Goal: Task Accomplishment & Management: Use online tool/utility

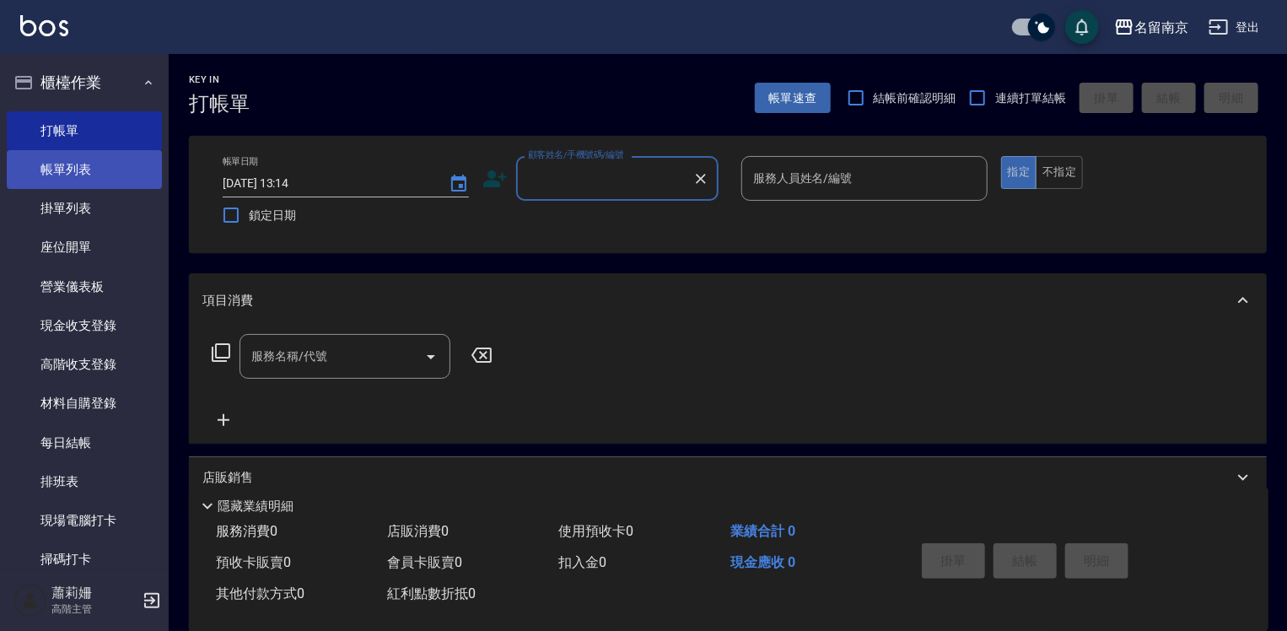
click at [132, 175] on link "帳單列表" at bounding box center [84, 169] width 155 height 39
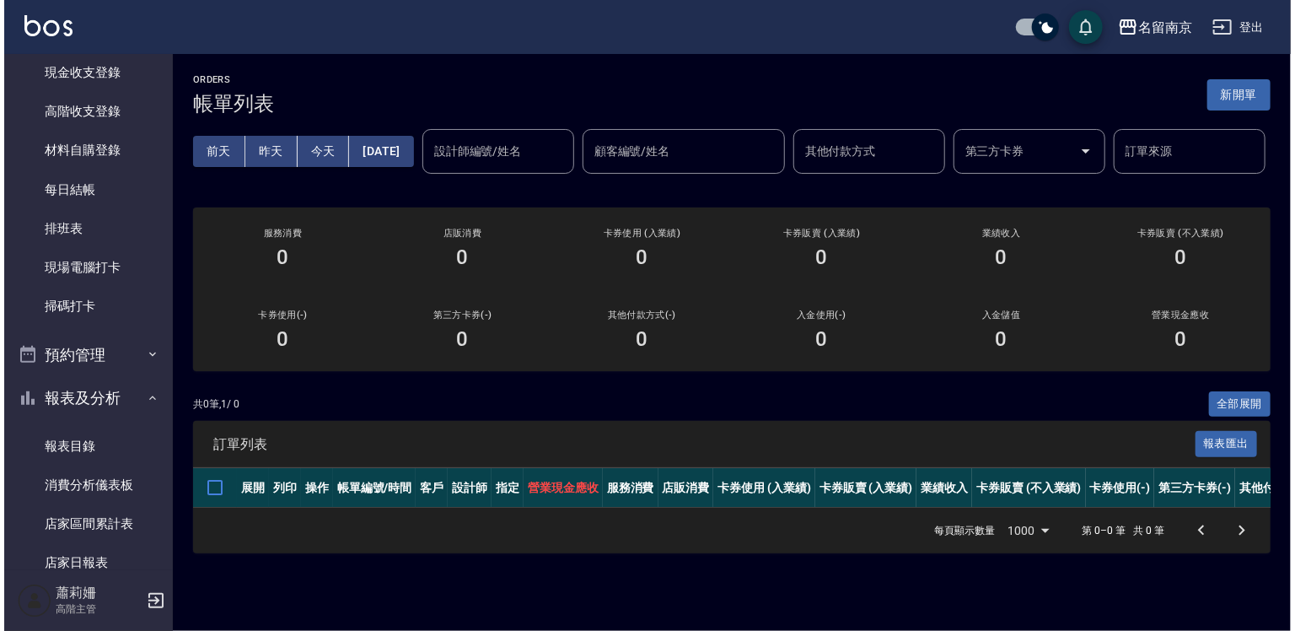
scroll to position [422, 0]
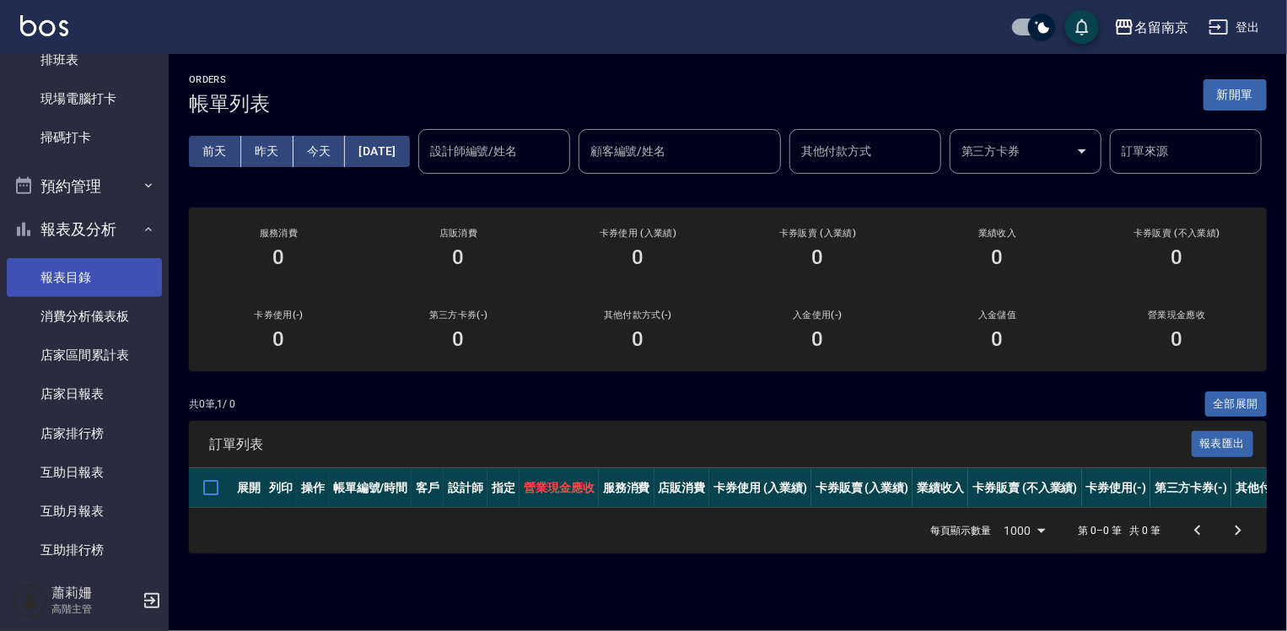
click at [76, 267] on link "報表目錄" at bounding box center [84, 277] width 155 height 39
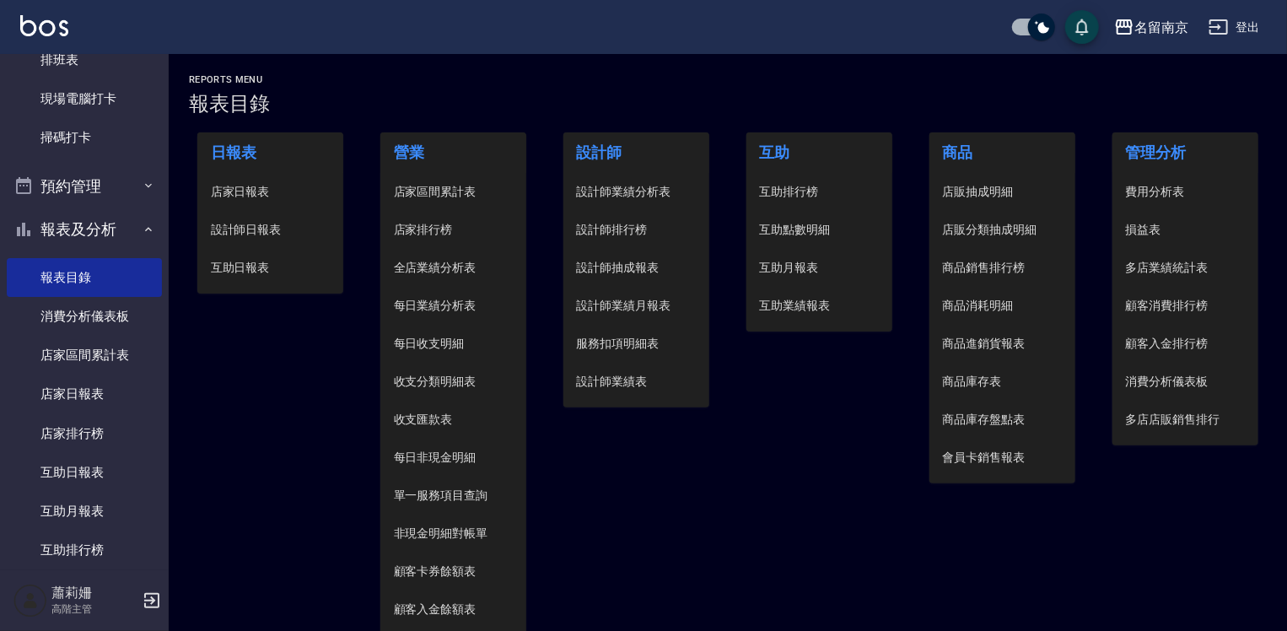
click at [234, 228] on span "設計師日報表" at bounding box center [271, 230] width 120 height 18
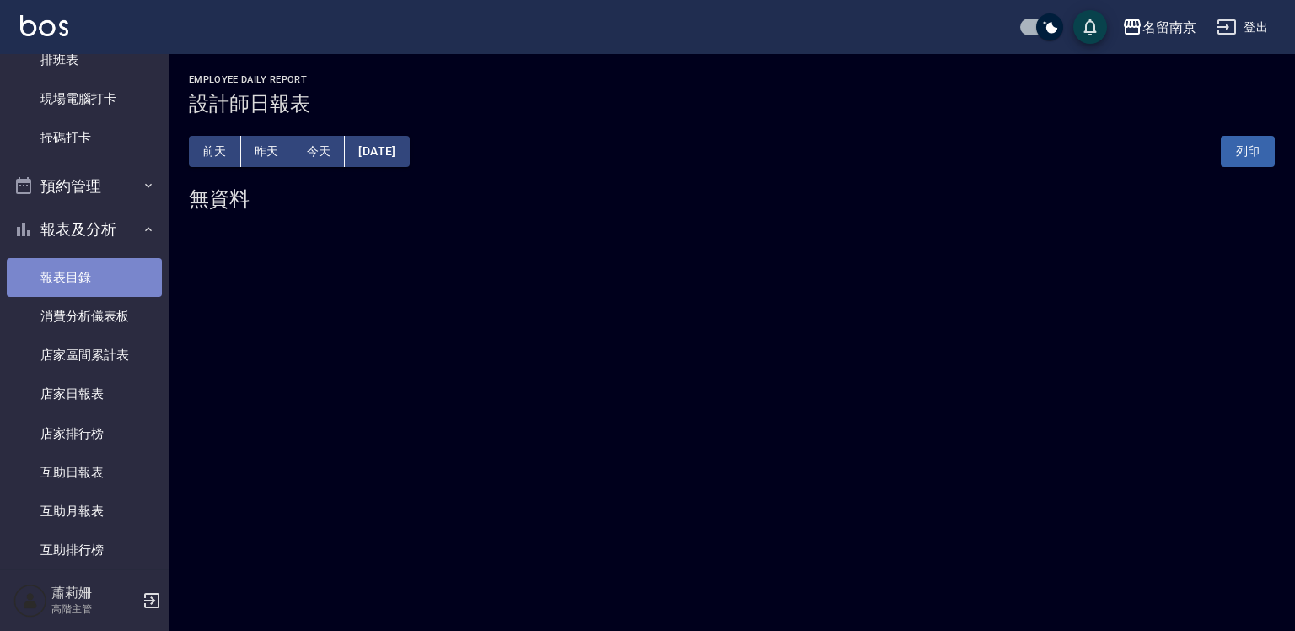
click at [87, 275] on link "報表目錄" at bounding box center [84, 277] width 155 height 39
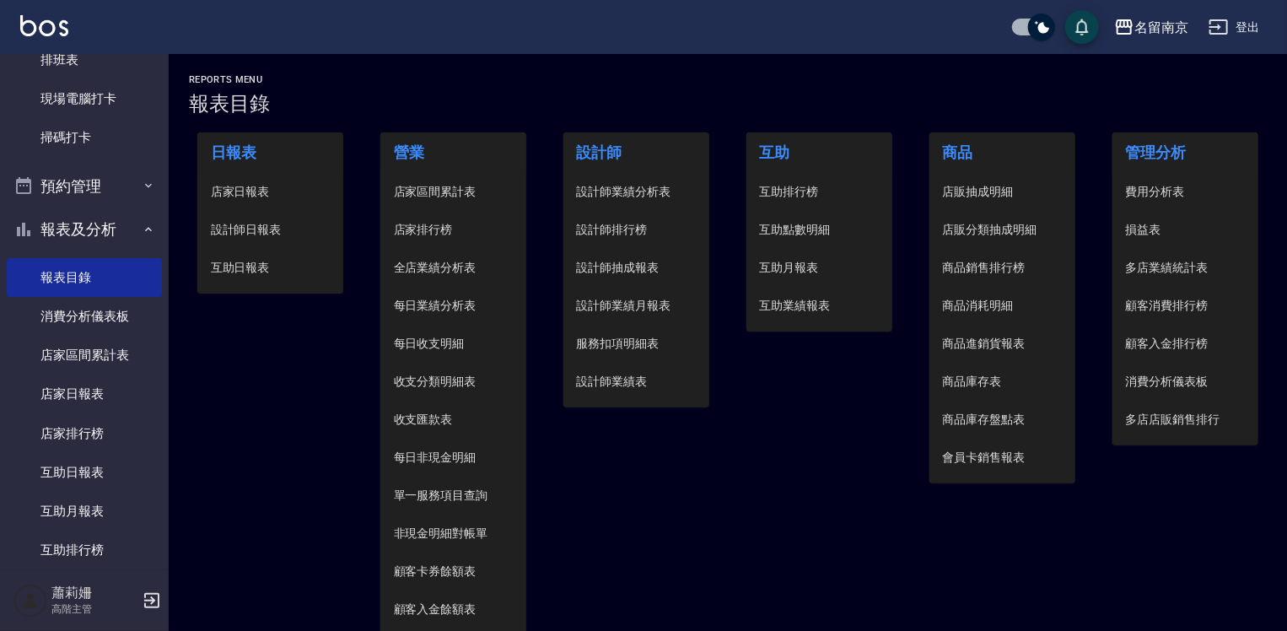
click at [268, 238] on li "設計師日報表" at bounding box center [270, 230] width 147 height 38
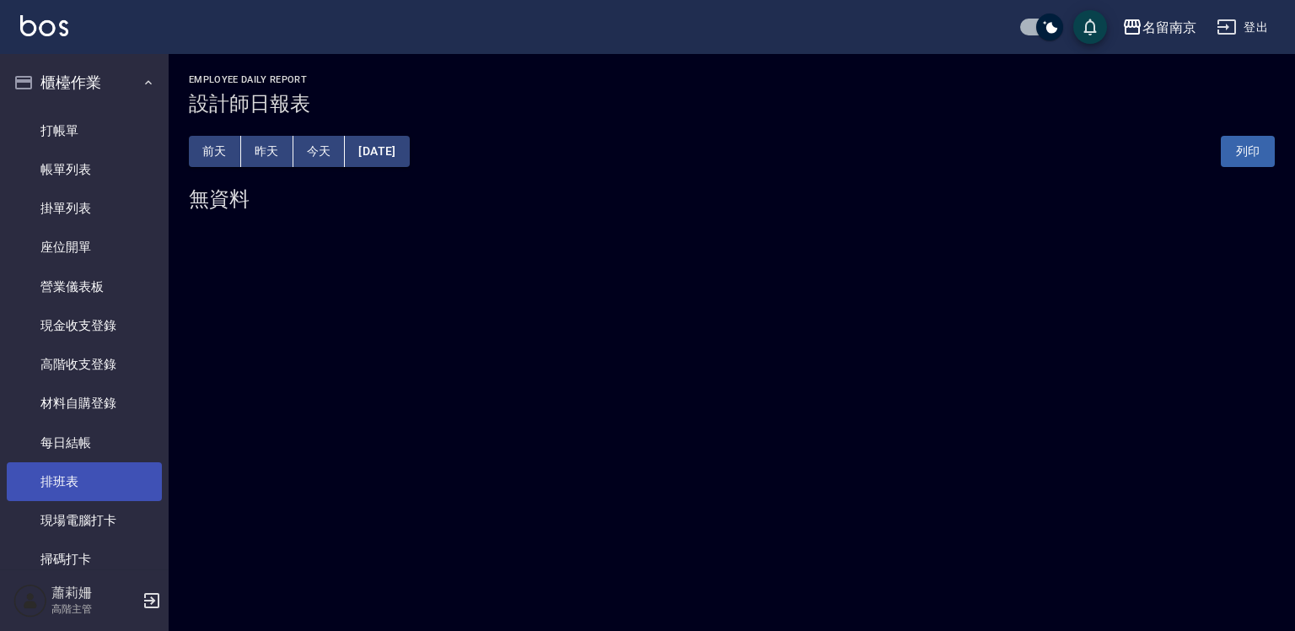
scroll to position [337, 0]
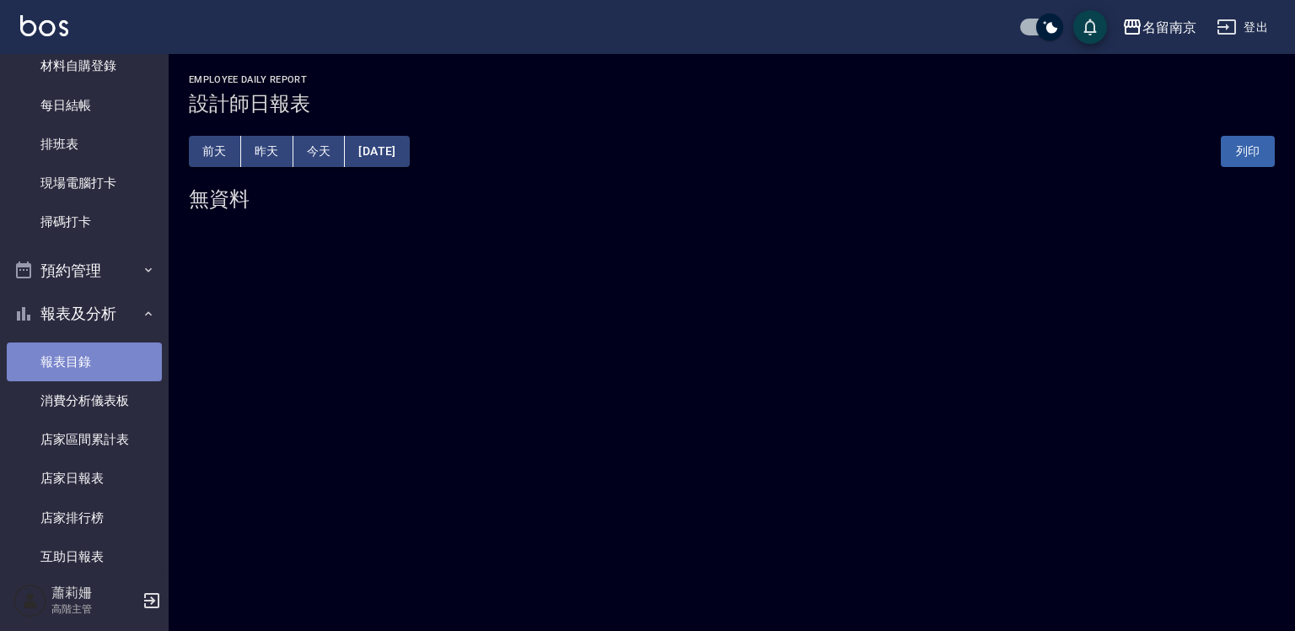
click at [98, 358] on link "報表目錄" at bounding box center [84, 361] width 155 height 39
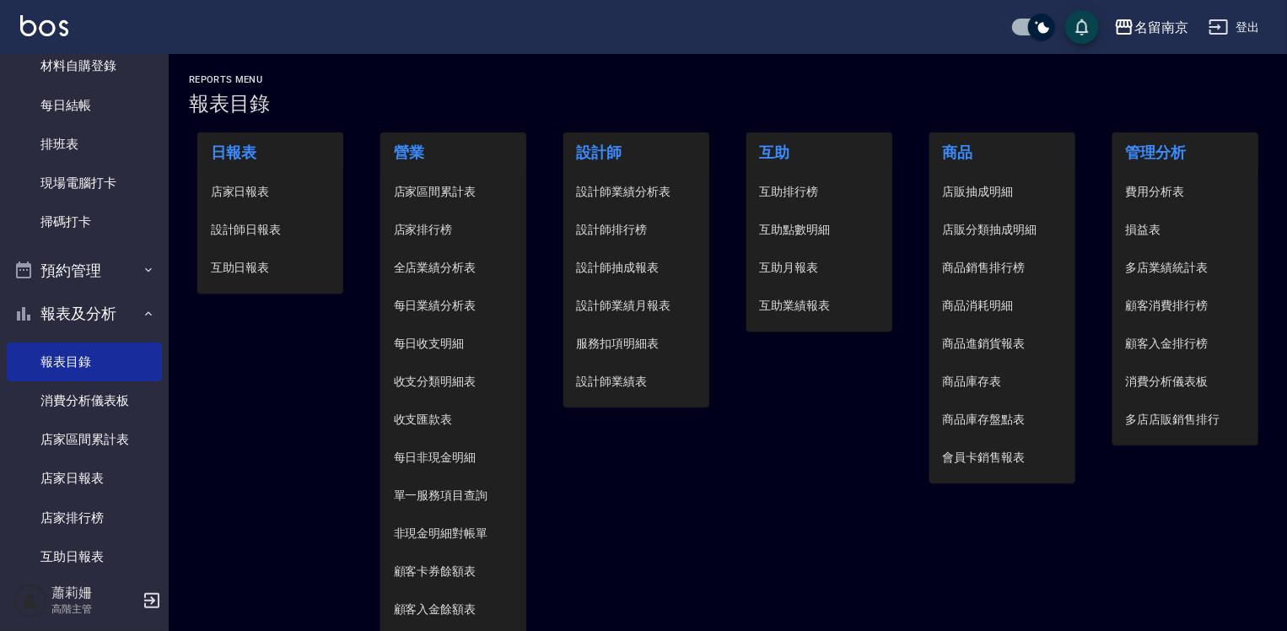
click at [232, 183] on span "店家日報表" at bounding box center [271, 192] width 120 height 18
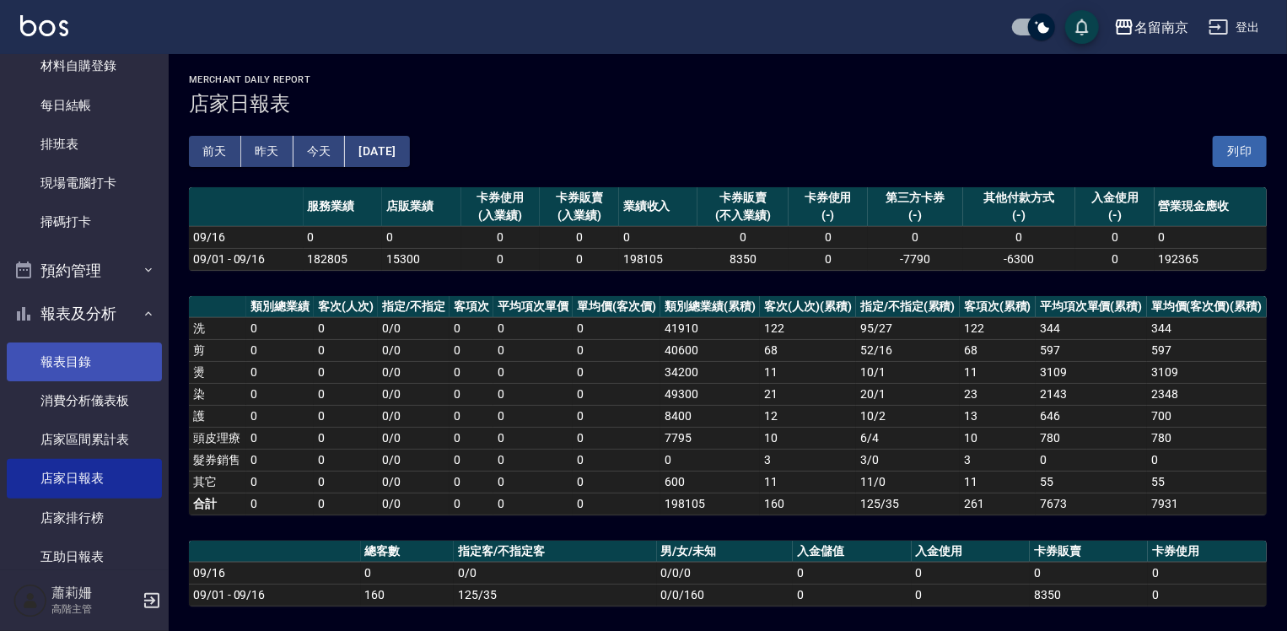
click at [108, 362] on link "報表目錄" at bounding box center [84, 361] width 155 height 39
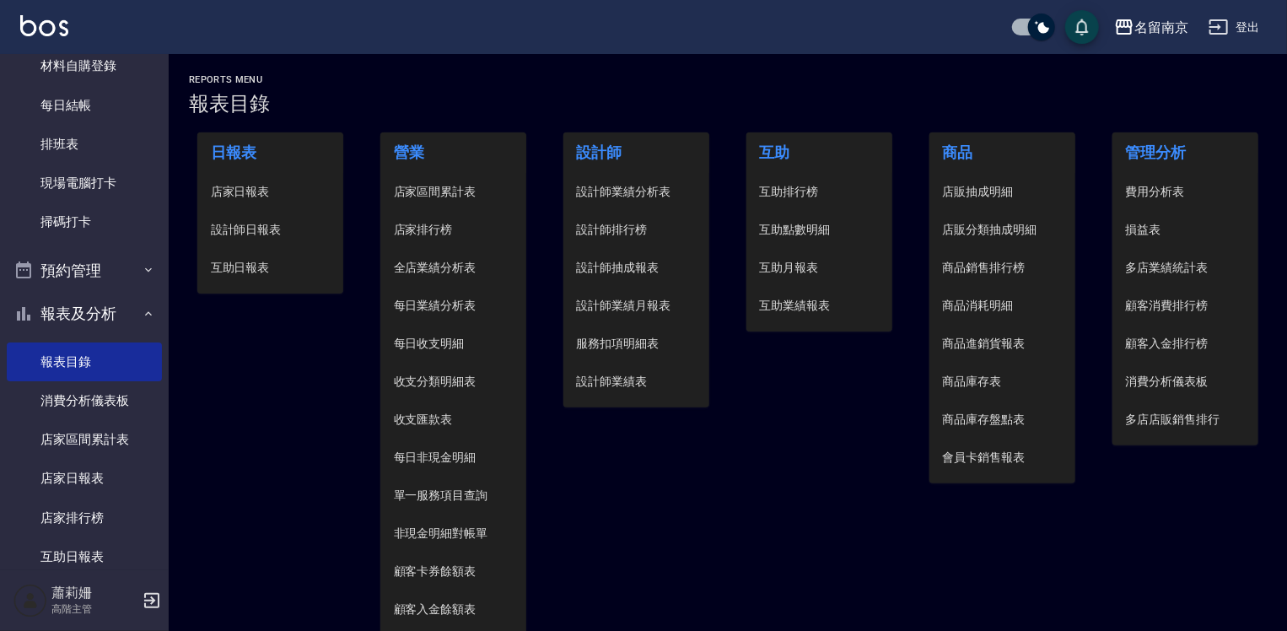
click at [272, 235] on span "設計師日報表" at bounding box center [271, 230] width 120 height 18
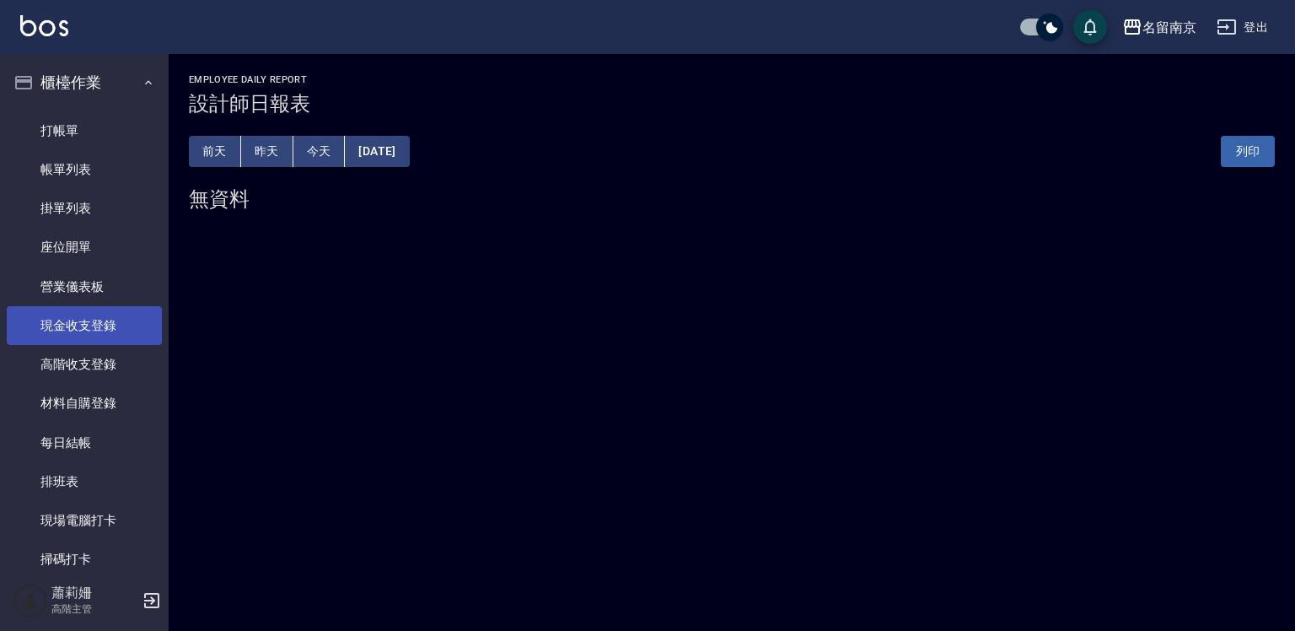
click at [138, 317] on link "現金收支登錄" at bounding box center [84, 325] width 155 height 39
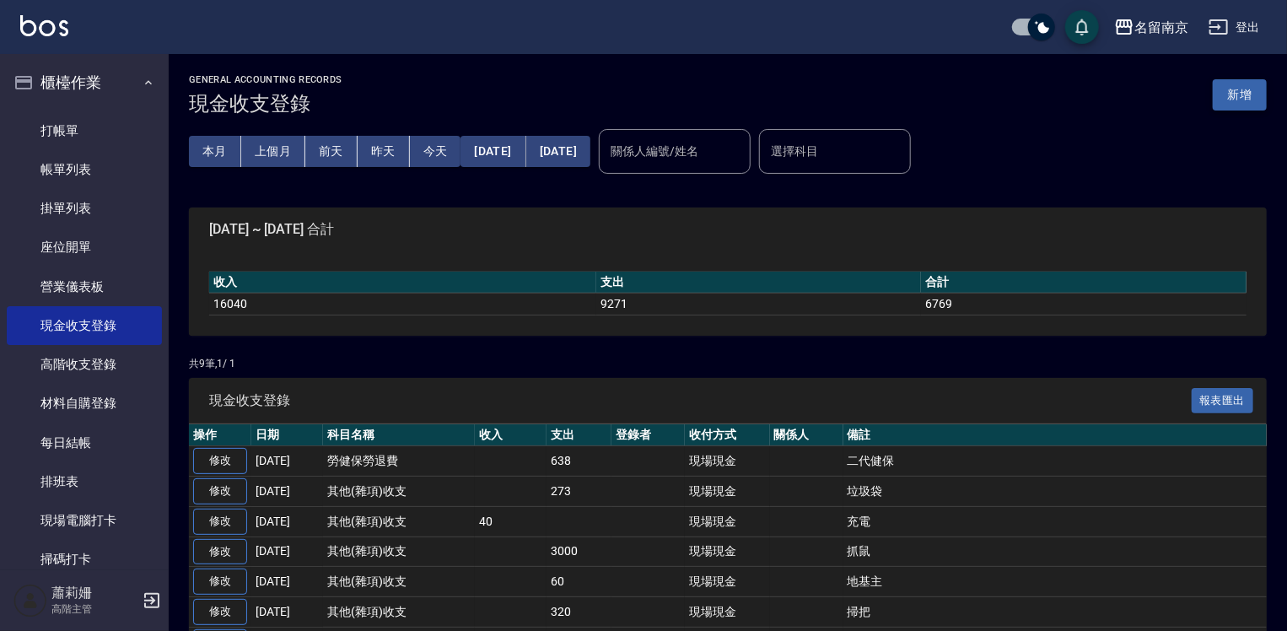
click at [1248, 96] on button "新增" at bounding box center [1240, 94] width 54 height 31
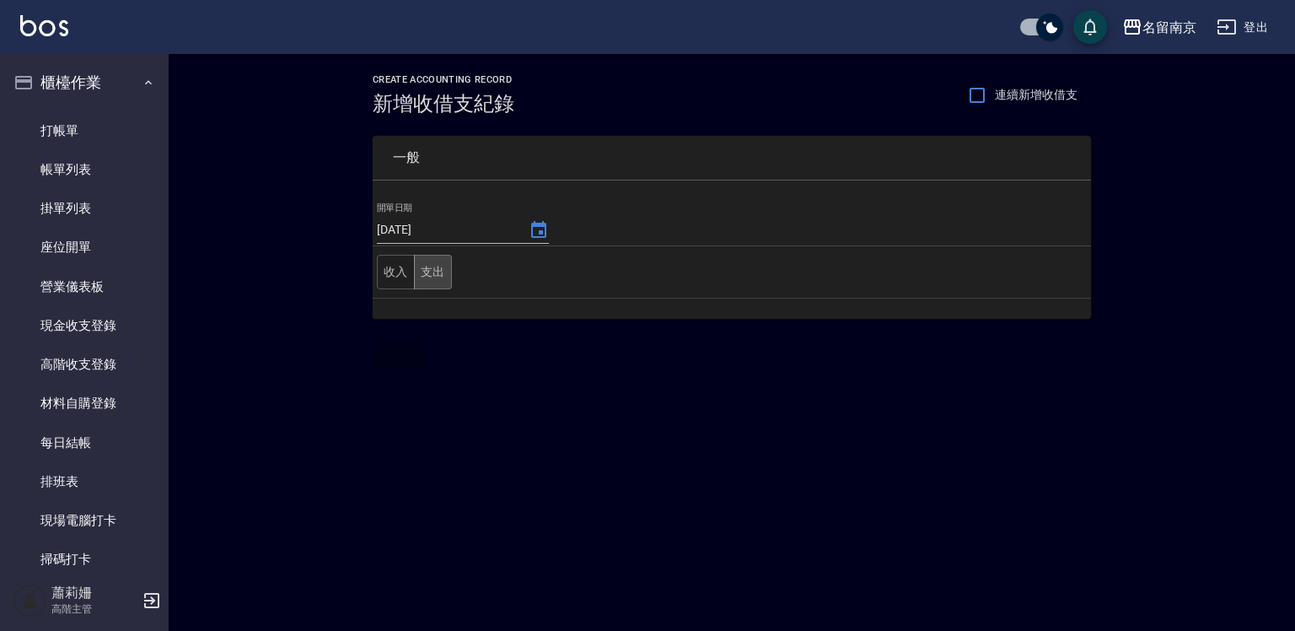
click at [422, 277] on button "支出" at bounding box center [433, 272] width 38 height 35
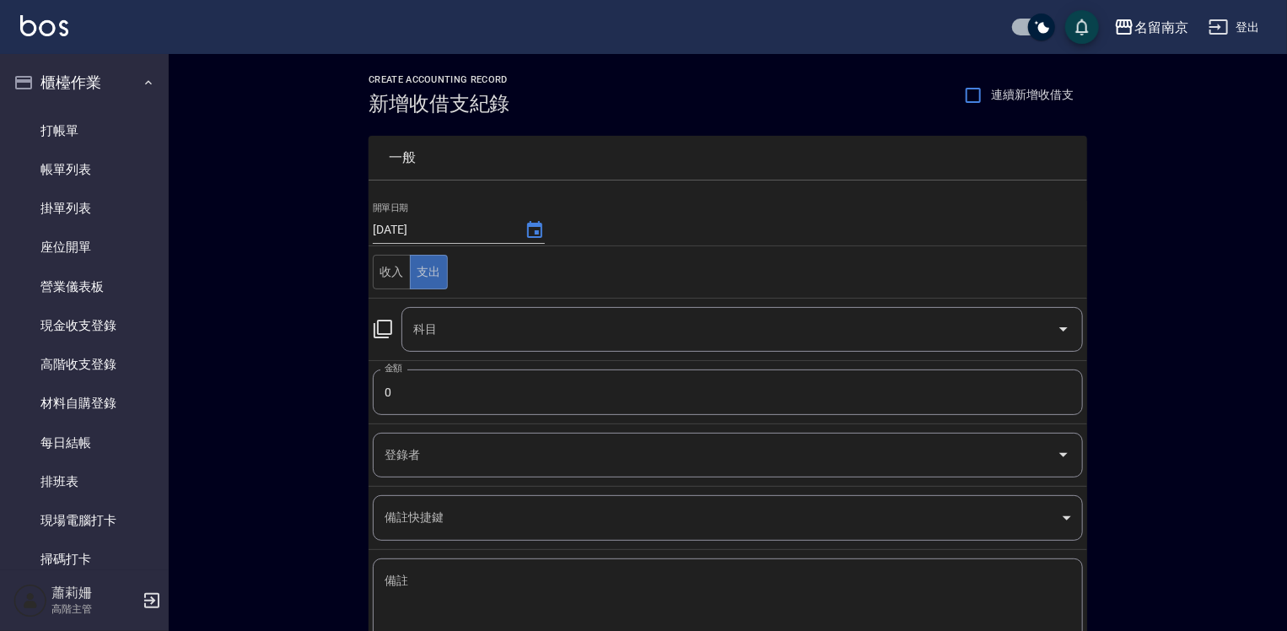
click at [385, 322] on icon at bounding box center [383, 329] width 20 height 20
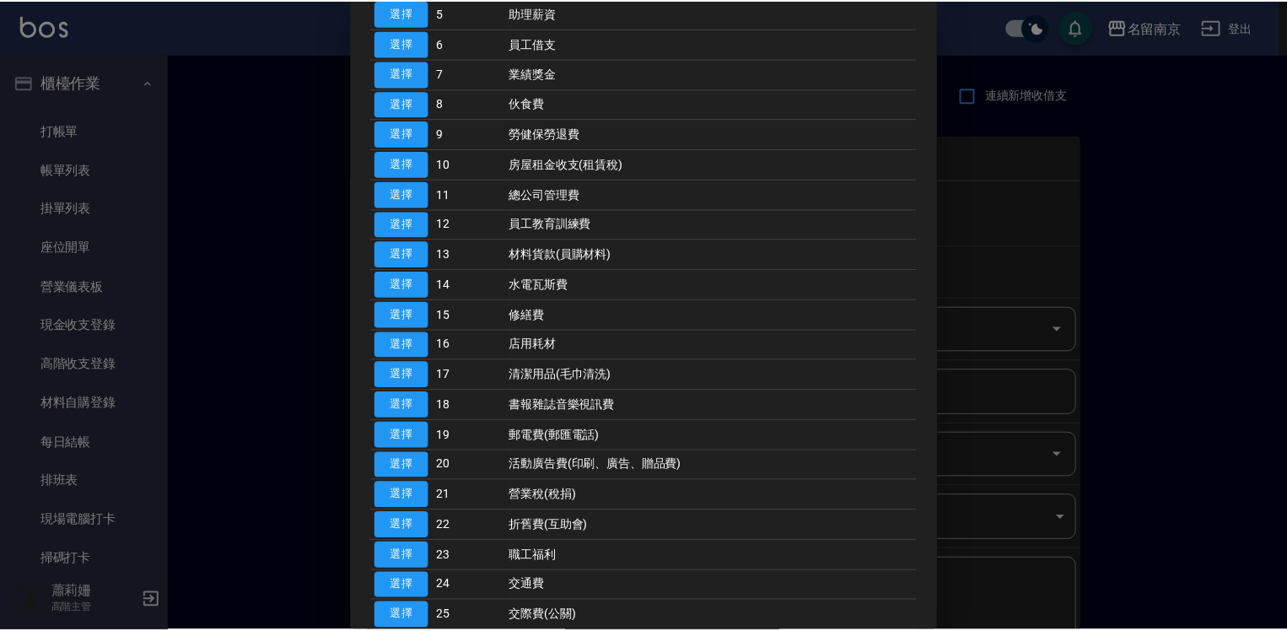
scroll to position [422, 0]
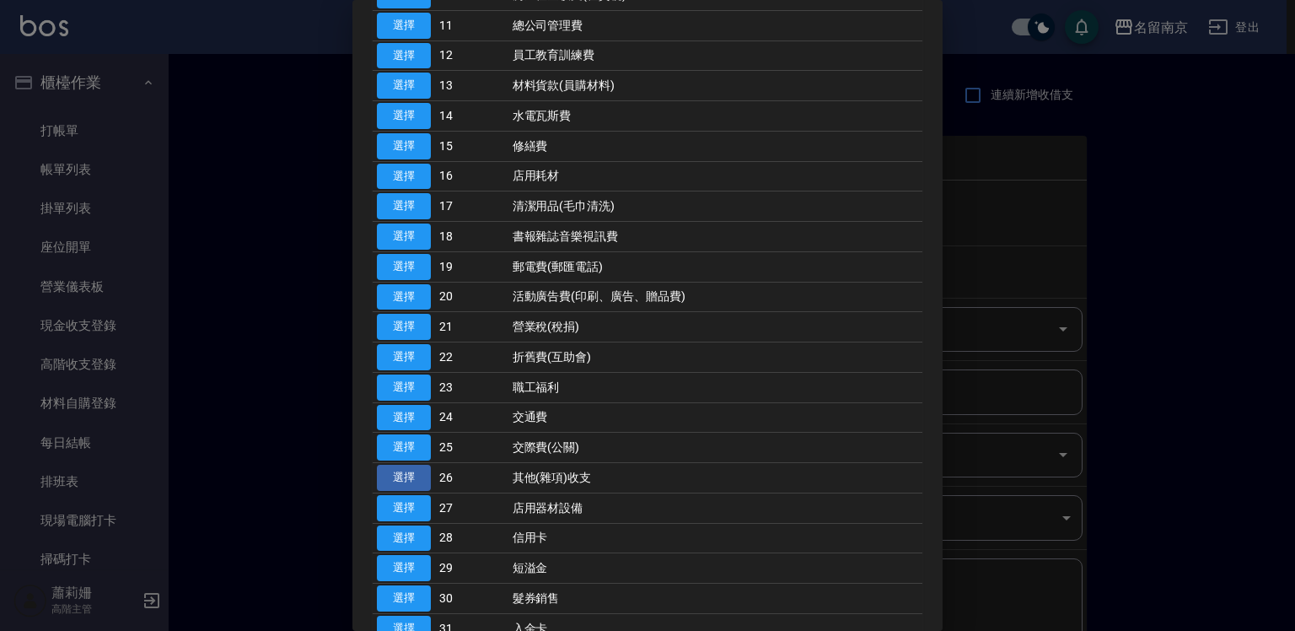
click at [401, 465] on button "選擇" at bounding box center [404, 478] width 54 height 26
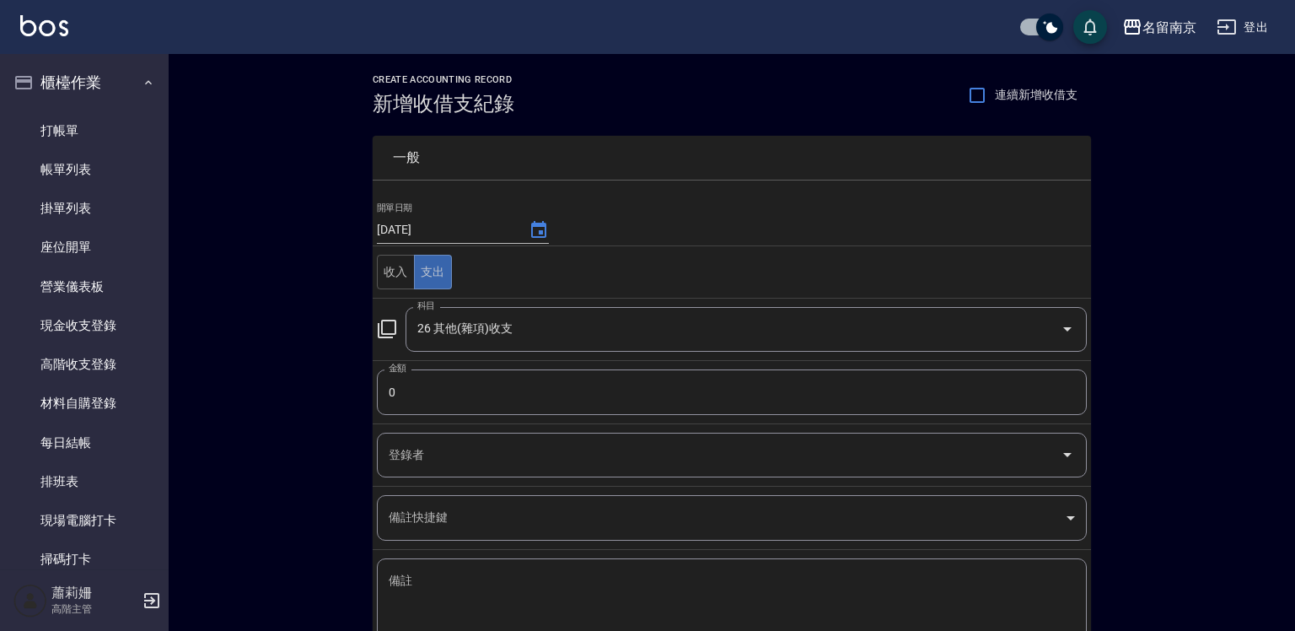
type input "26 其他(雜項)收支"
click at [533, 239] on icon "Choose date, selected date is 2025-09-16" at bounding box center [535, 230] width 20 height 20
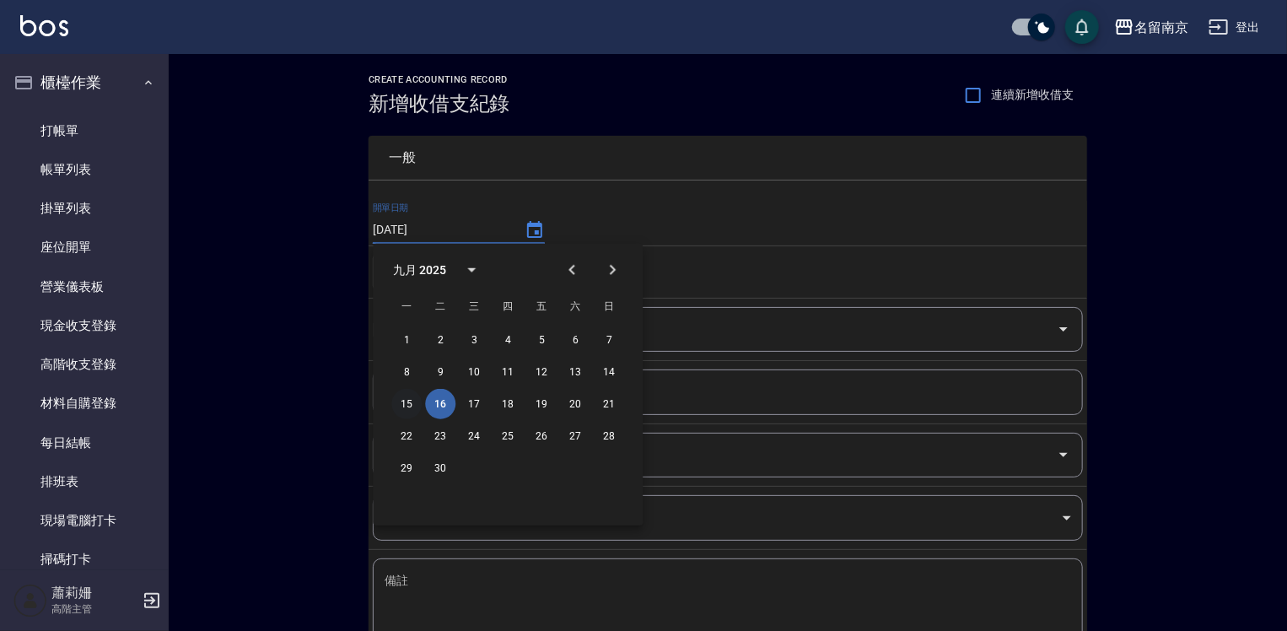
click at [412, 400] on button "15" at bounding box center [406, 404] width 30 height 30
type input "[DATE]"
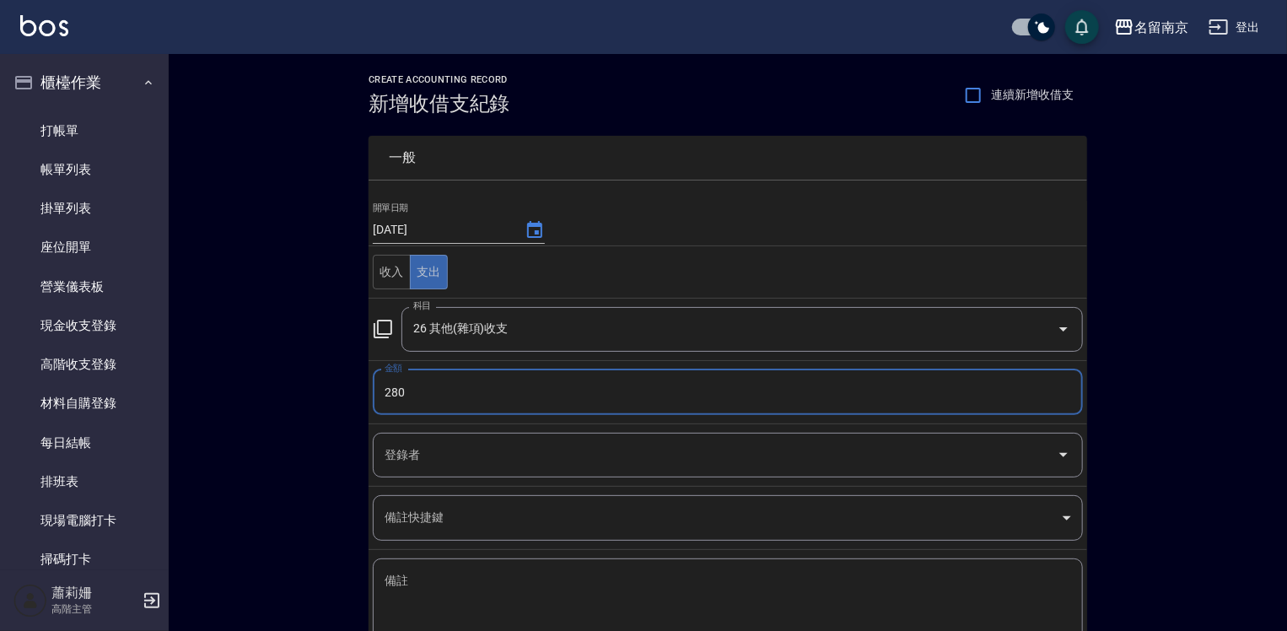
type input "280"
click at [402, 580] on textarea "備註" at bounding box center [728, 601] width 686 height 57
click at [442, 583] on textarea "備註" at bounding box center [728, 601] width 686 height 57
type textarea "相"
click at [423, 587] on textarea "備註" at bounding box center [728, 601] width 686 height 57
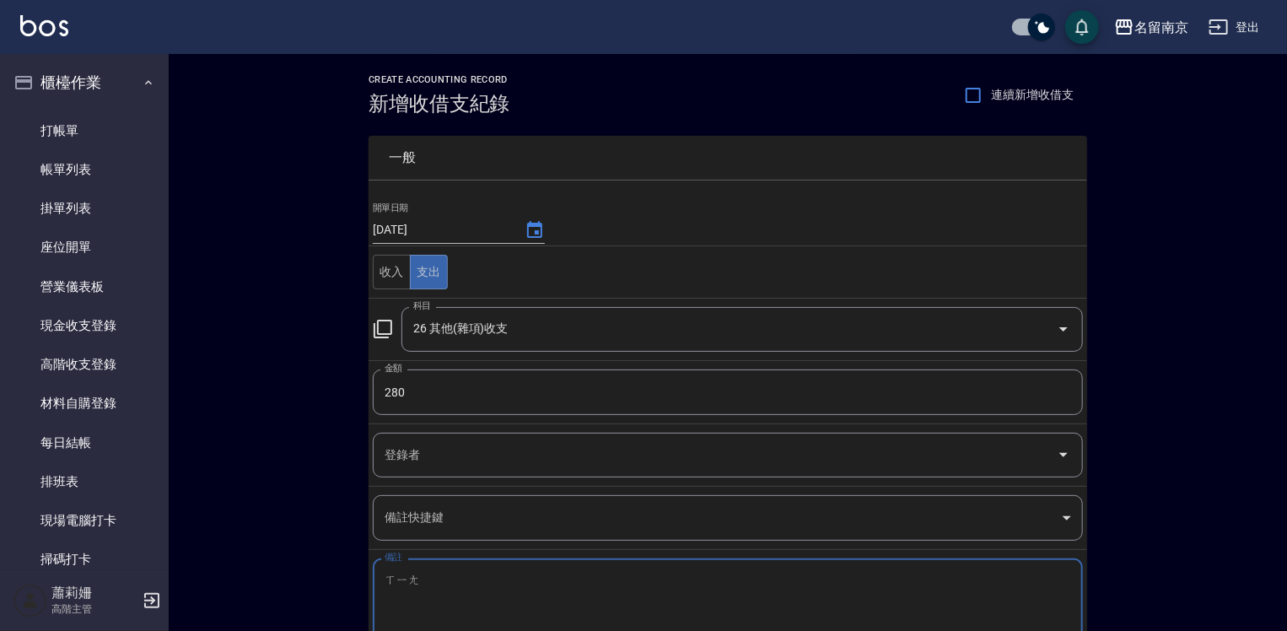
type textarea "相"
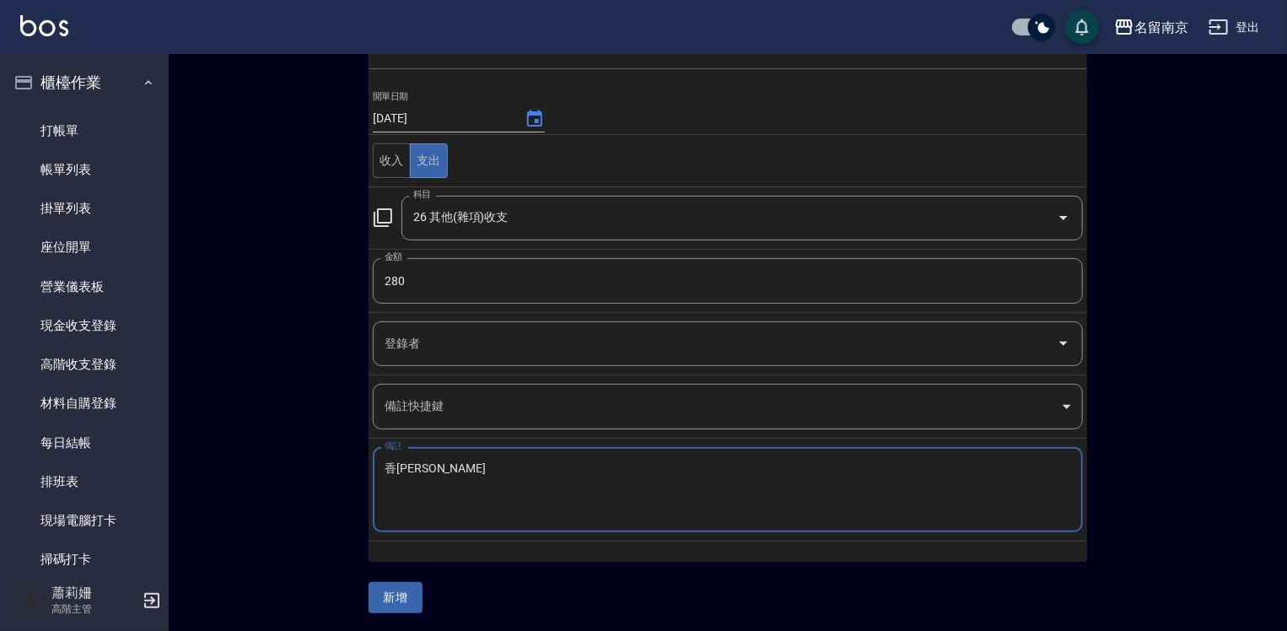
click at [432, 467] on textarea "香[PERSON_NAME]" at bounding box center [728, 489] width 686 height 57
type textarea "香茅油"
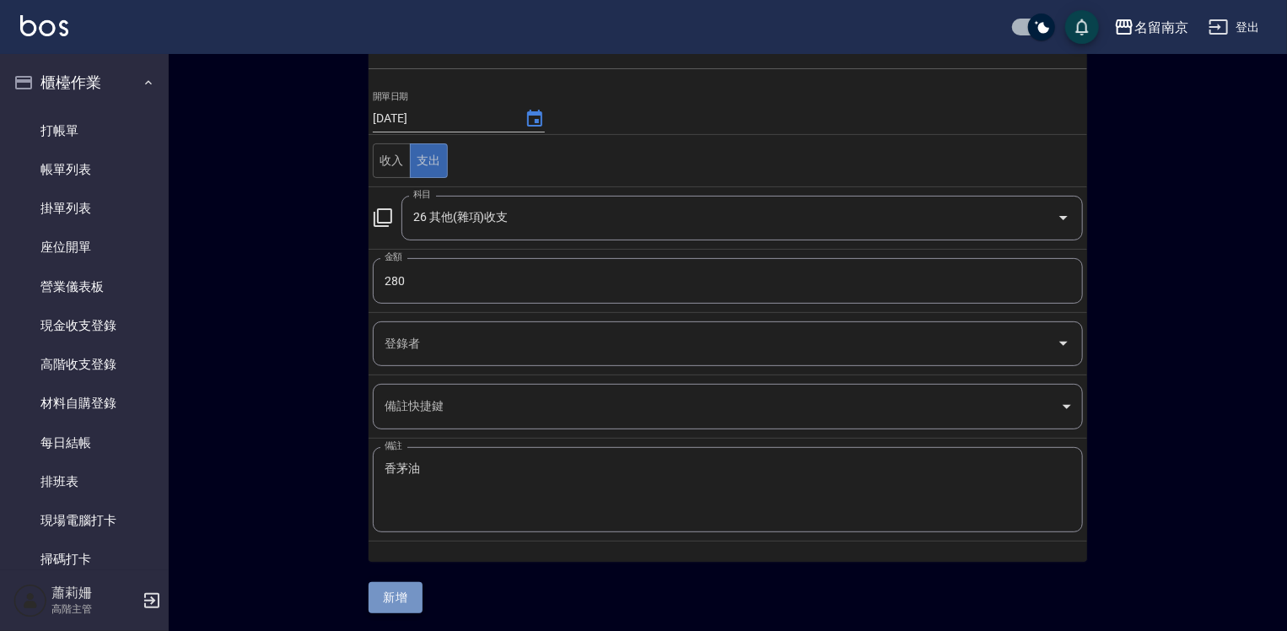
click at [408, 602] on button "新增" at bounding box center [396, 597] width 54 height 31
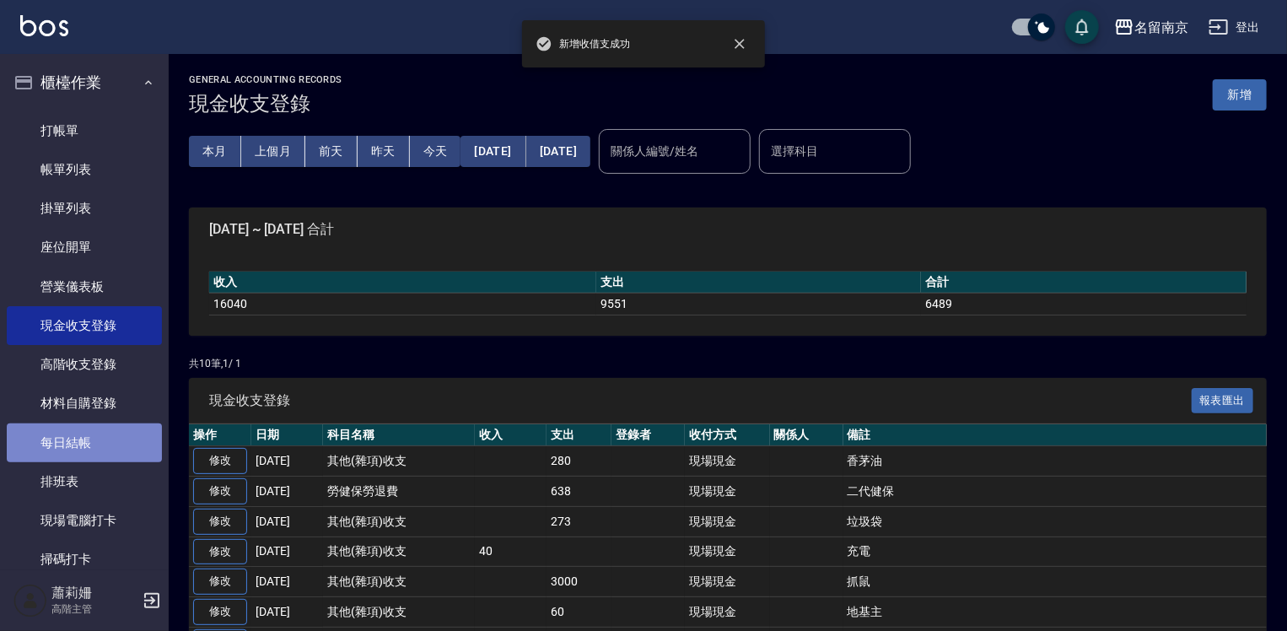
click at [108, 435] on link "每日結帳" at bounding box center [84, 442] width 155 height 39
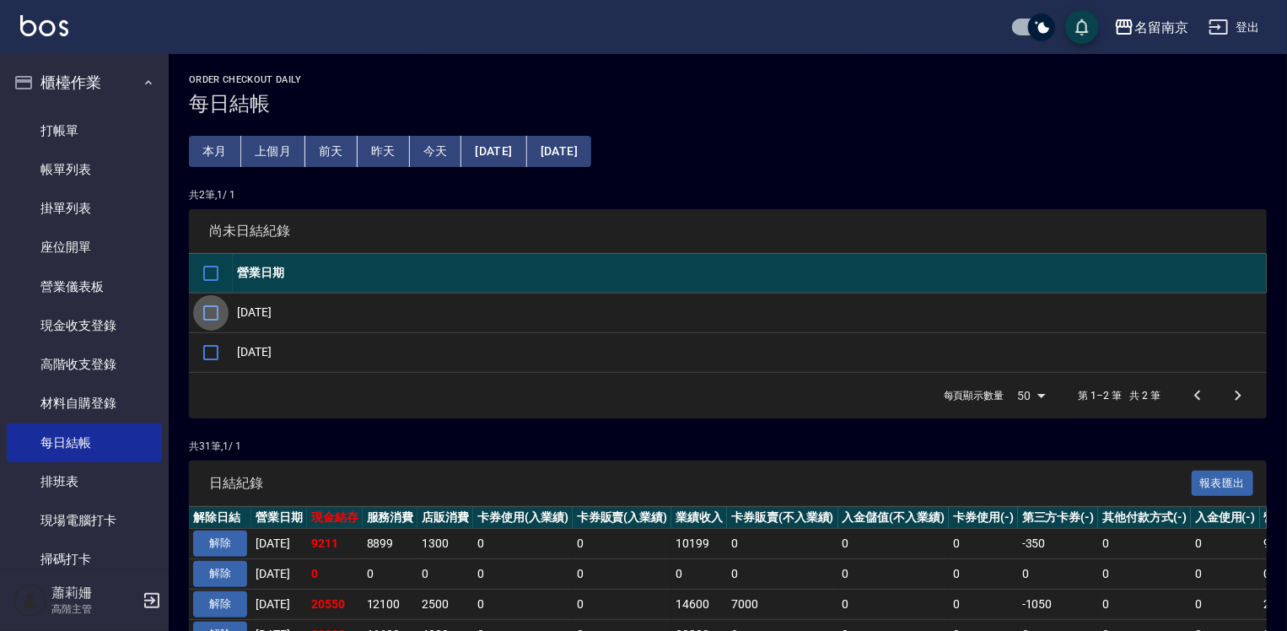
drag, startPoint x: 210, startPoint y: 316, endPoint x: 333, endPoint y: 351, distance: 127.9
click at [212, 316] on input "checkbox" at bounding box center [210, 312] width 35 height 35
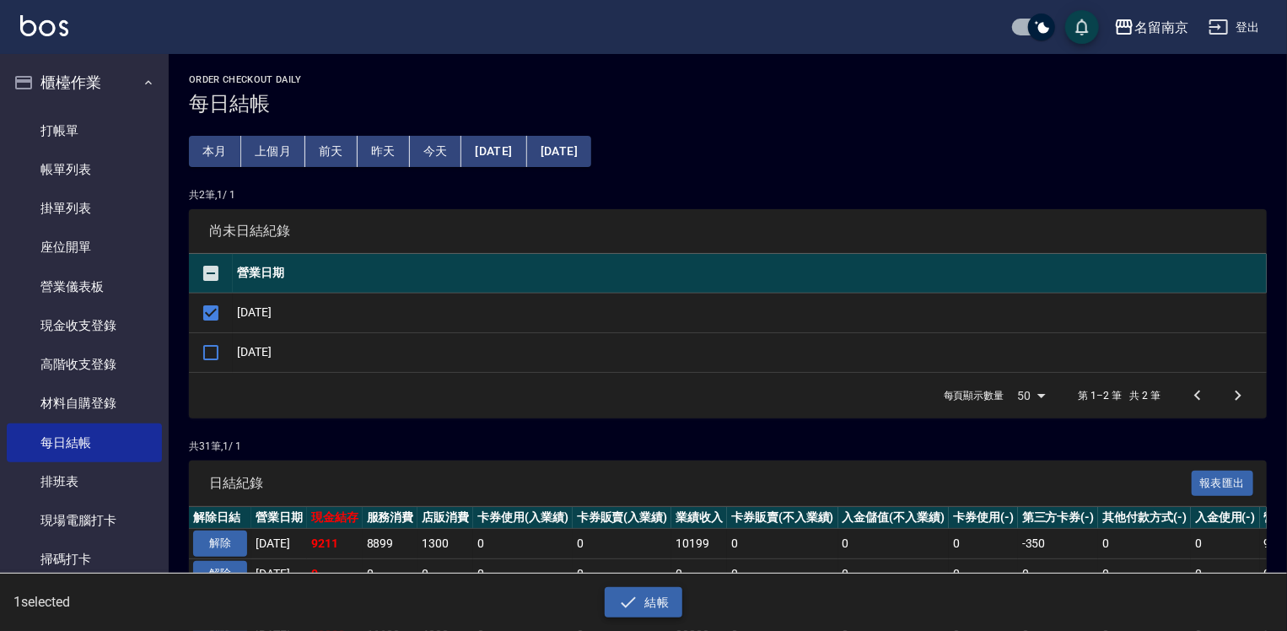
click at [669, 602] on button "結帳" at bounding box center [644, 602] width 78 height 31
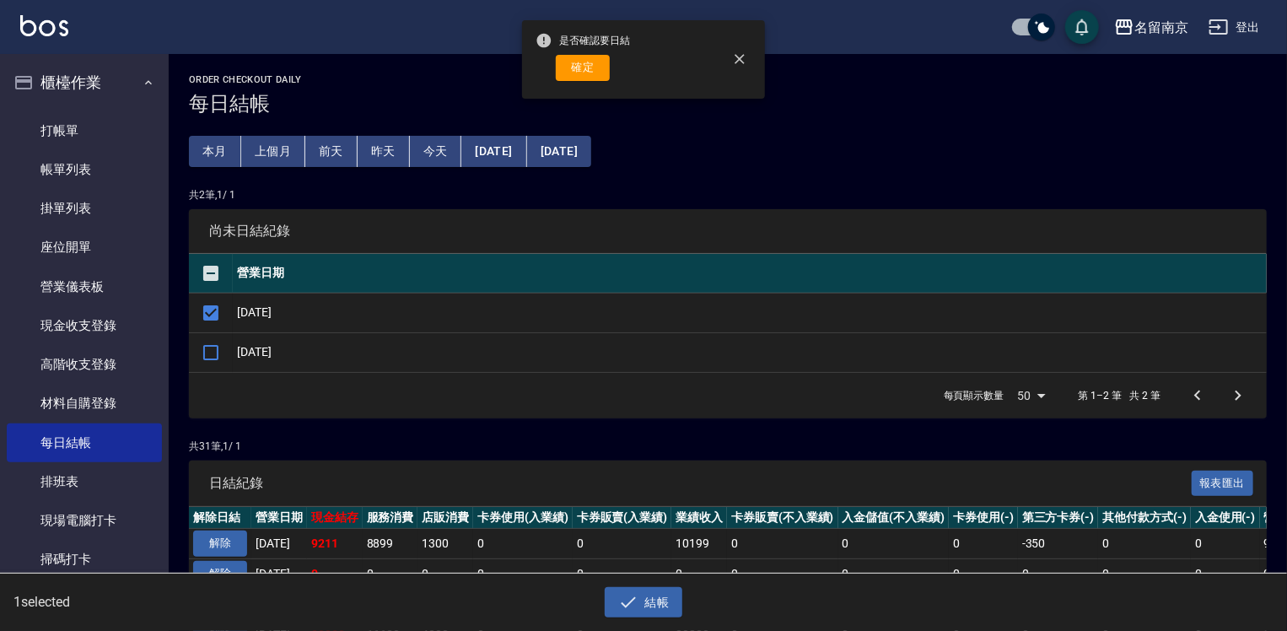
click at [600, 81] on div "是否確認要日結 確定" at bounding box center [583, 59] width 94 height 68
click at [600, 71] on button "確定" at bounding box center [583, 68] width 54 height 26
checkbox input "false"
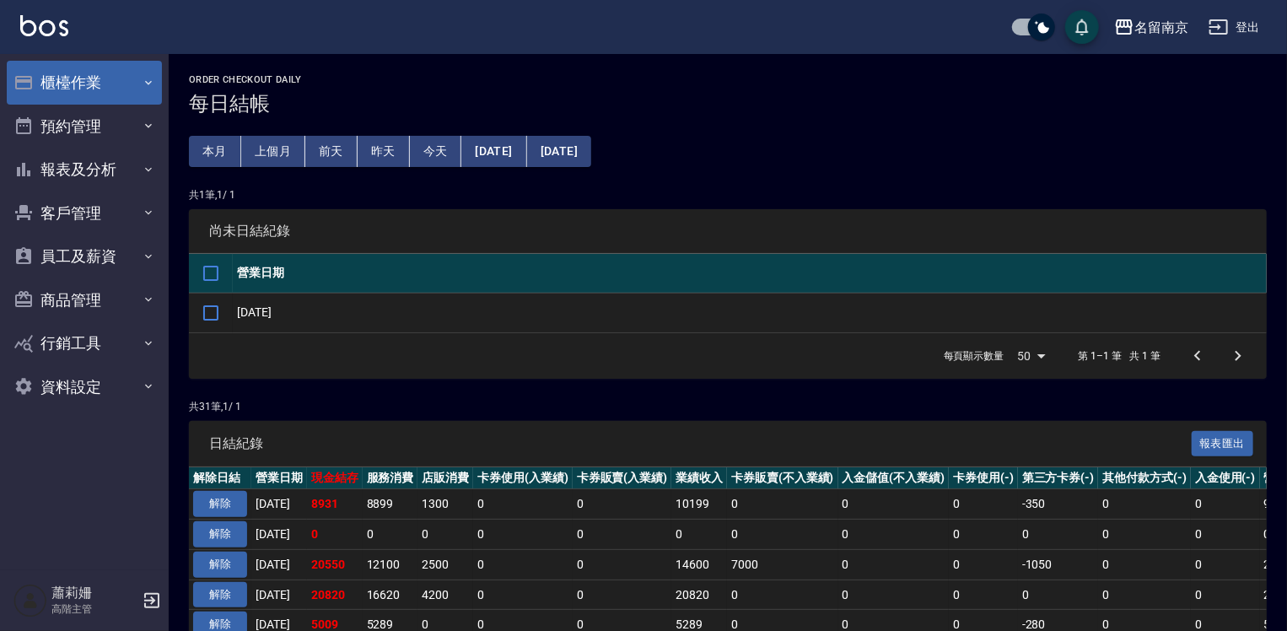
click at [88, 77] on button "櫃檯作業" at bounding box center [84, 83] width 155 height 44
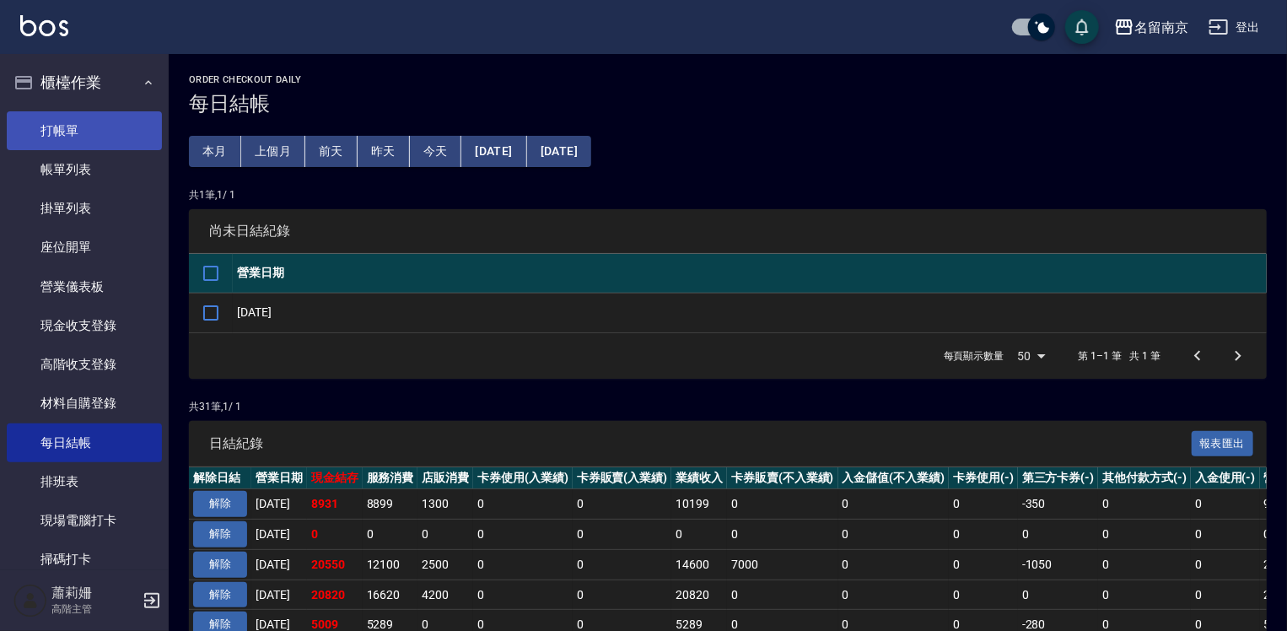
click at [82, 120] on link "打帳單" at bounding box center [84, 130] width 155 height 39
